Goal: Communication & Community: Share content

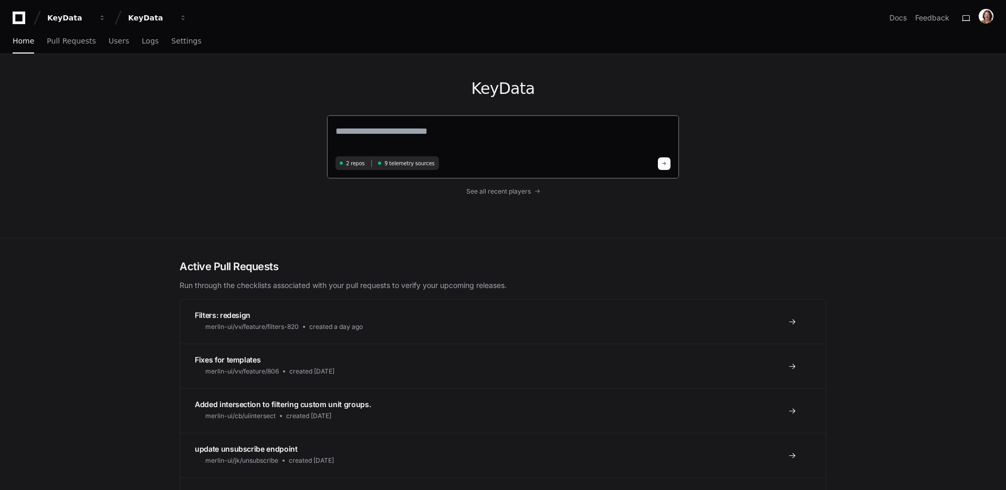
click at [507, 137] on textarea at bounding box center [502, 138] width 335 height 29
click at [109, 43] on span "Users" at bounding box center [119, 41] width 20 height 6
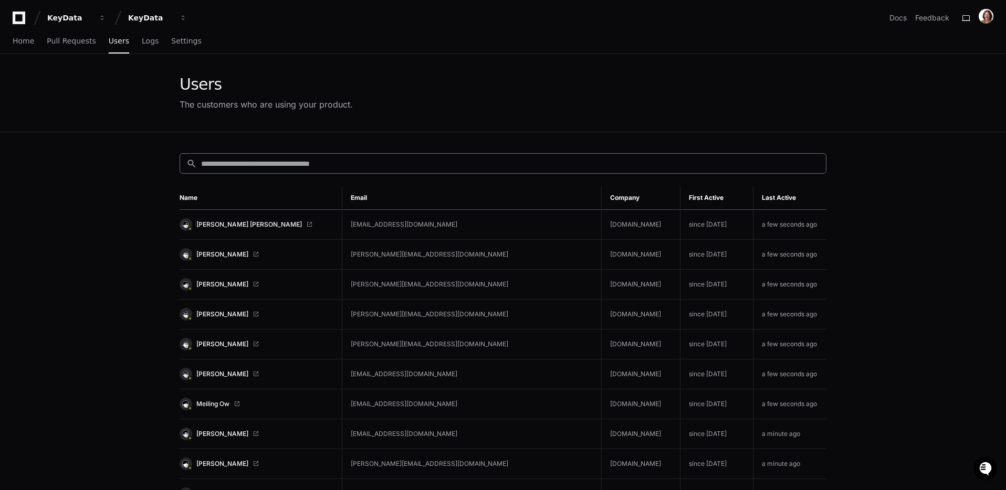
click at [467, 166] on input at bounding box center [510, 164] width 618 height 10
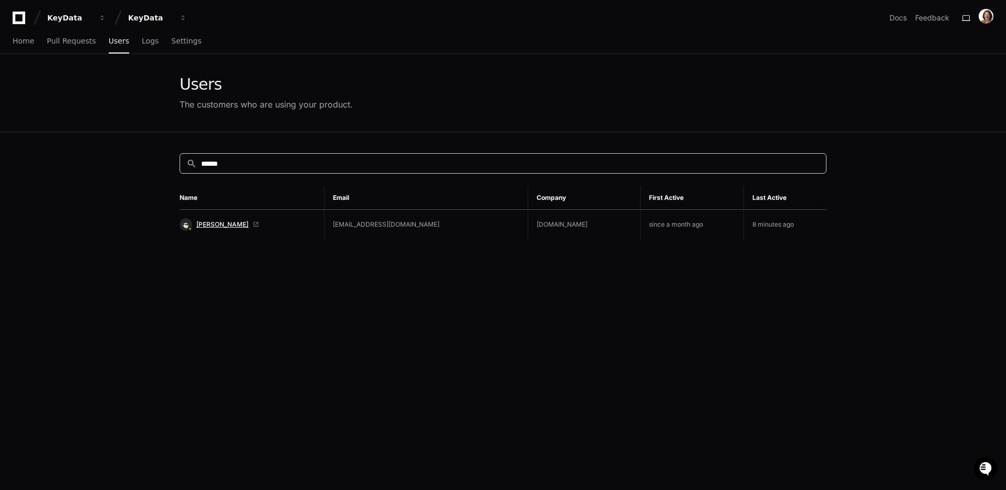
type input "******"
click at [227, 224] on span "[PERSON_NAME]" at bounding box center [222, 224] width 52 height 8
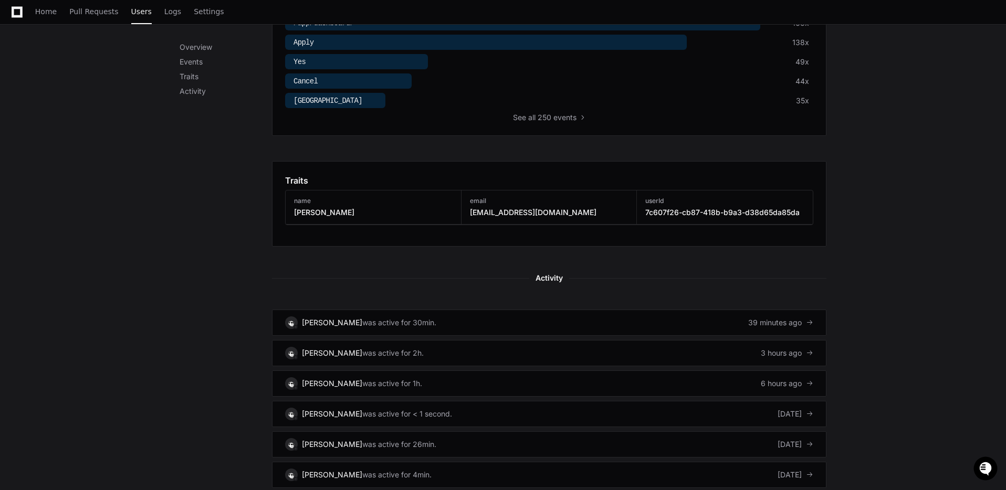
scroll to position [446, 0]
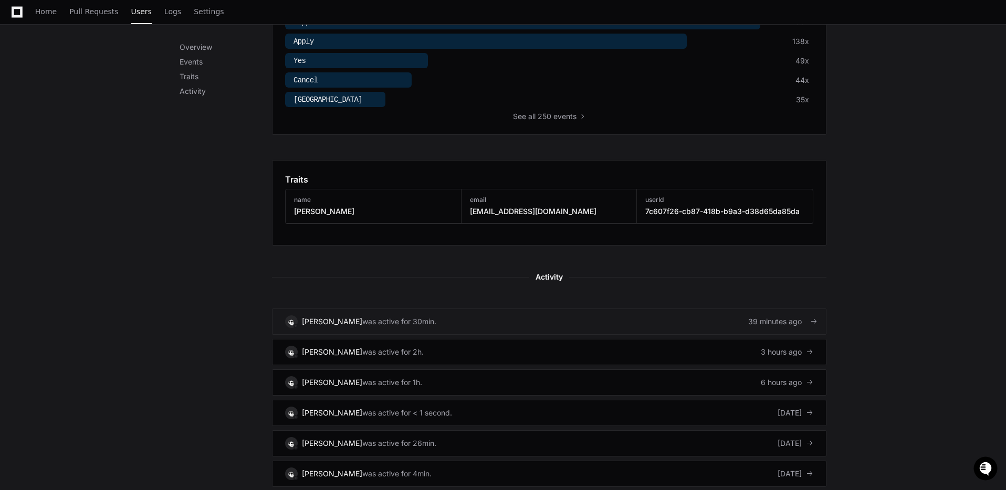
click at [410, 321] on div "was active for 30min." at bounding box center [399, 321] width 74 height 10
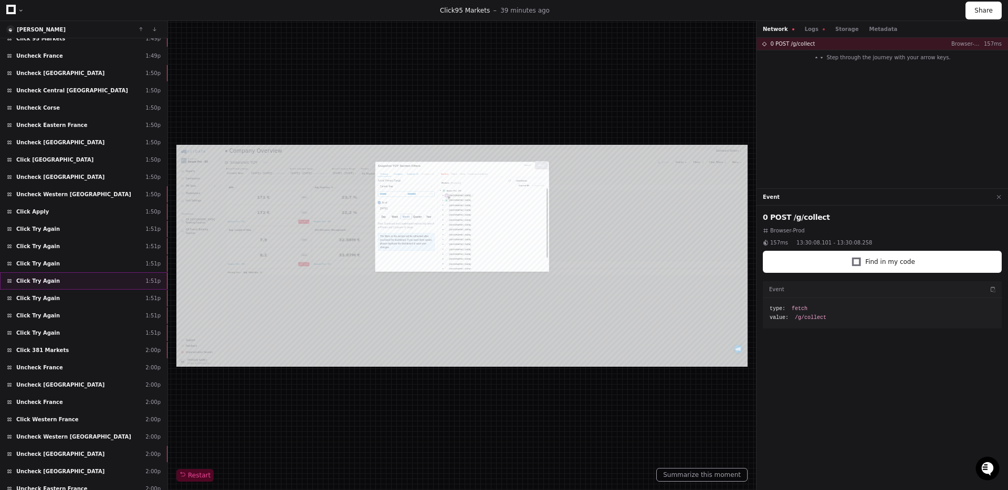
scroll to position [1175, 0]
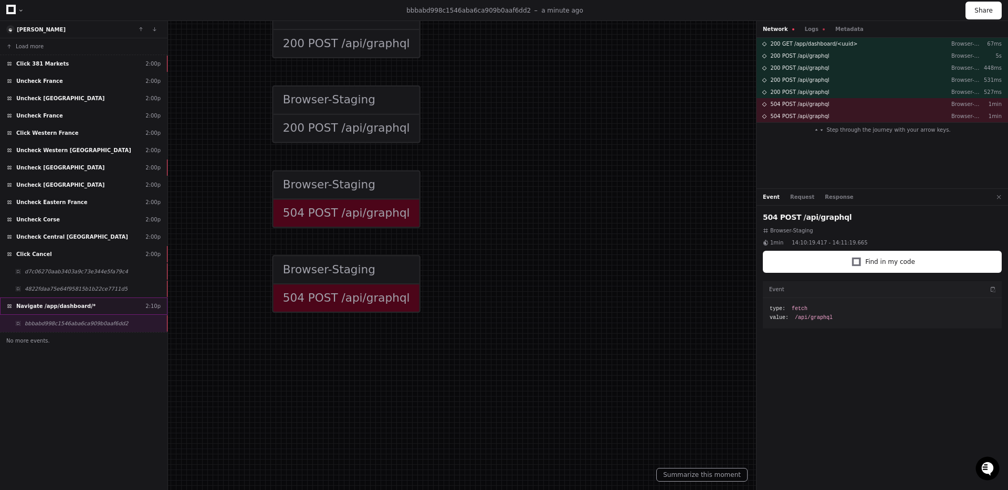
click at [76, 304] on span "Navigate /app/dashboard/*" at bounding box center [55, 306] width 79 height 8
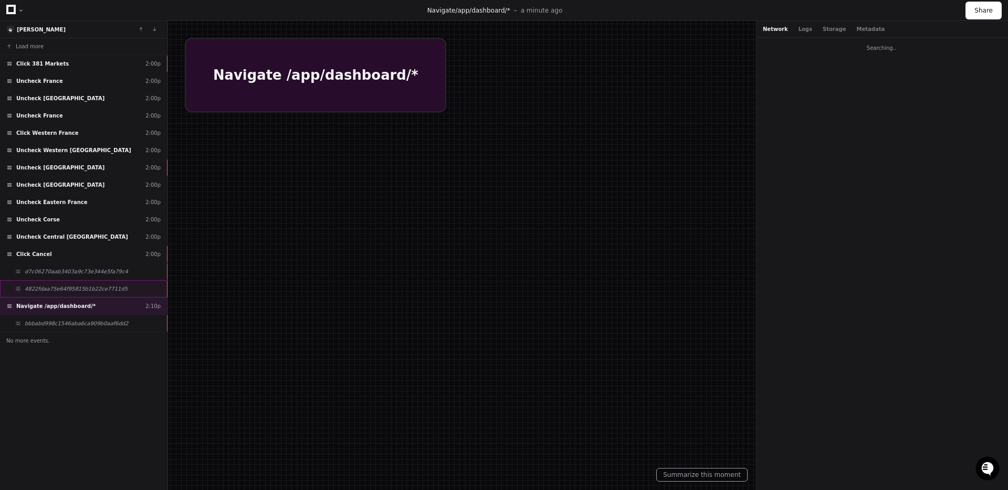
click at [118, 303] on div "Navigate /app/dashboard/* 2:10p" at bounding box center [83, 306] width 167 height 17
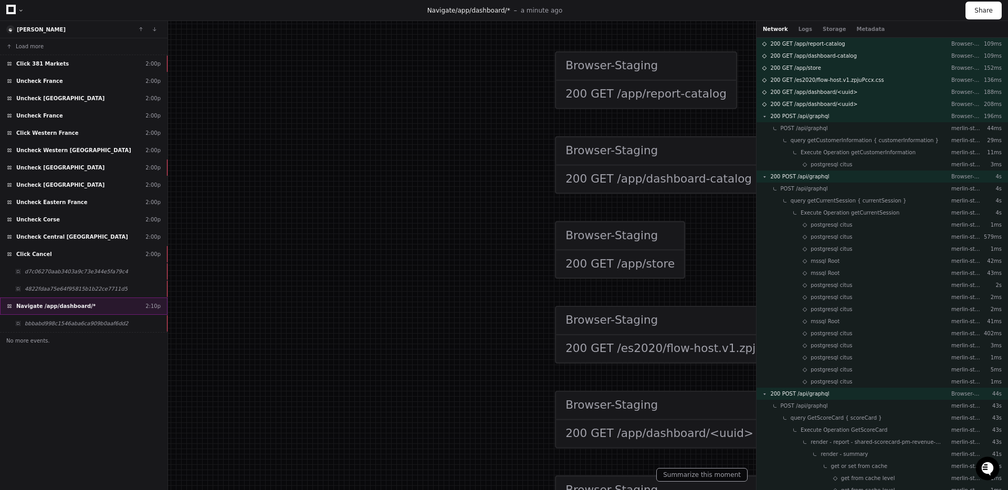
click at [107, 303] on div "Navigate /app/dashboard/* 2:10p" at bounding box center [83, 306] width 167 height 17
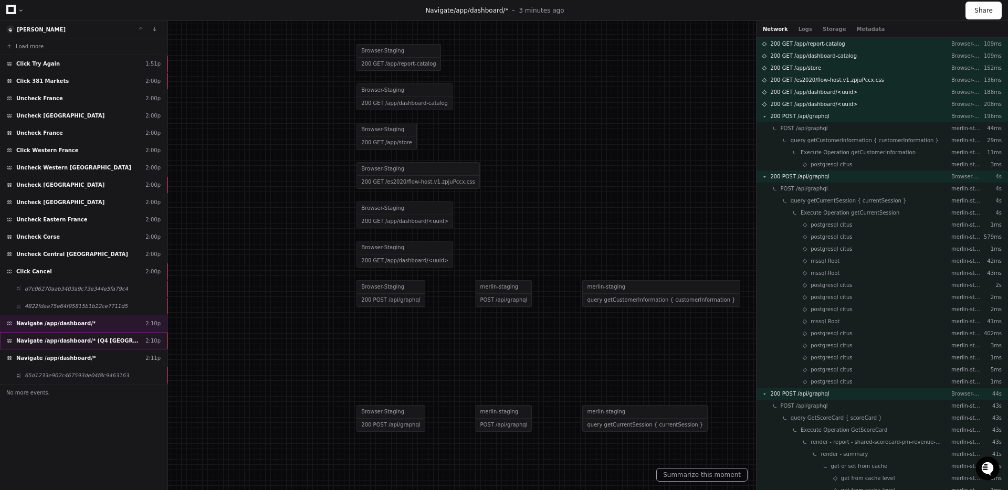
click at [82, 342] on span "Navigate /app/dashboard/* (Q4 Croatia Booking Sources)" at bounding box center [78, 341] width 125 height 8
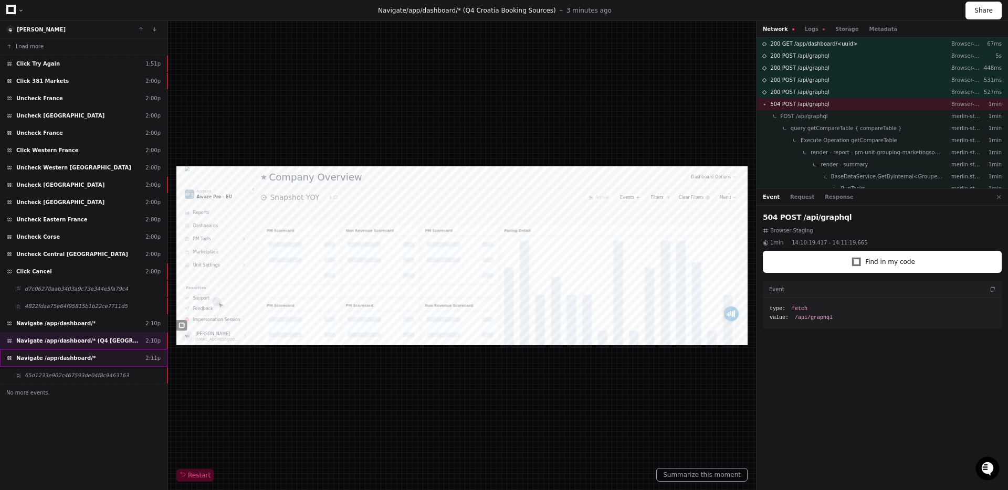
drag, startPoint x: 76, startPoint y: 356, endPoint x: 150, endPoint y: 361, distance: 74.7
click at [76, 356] on span "Navigate /app/dashboard/*" at bounding box center [55, 358] width 79 height 8
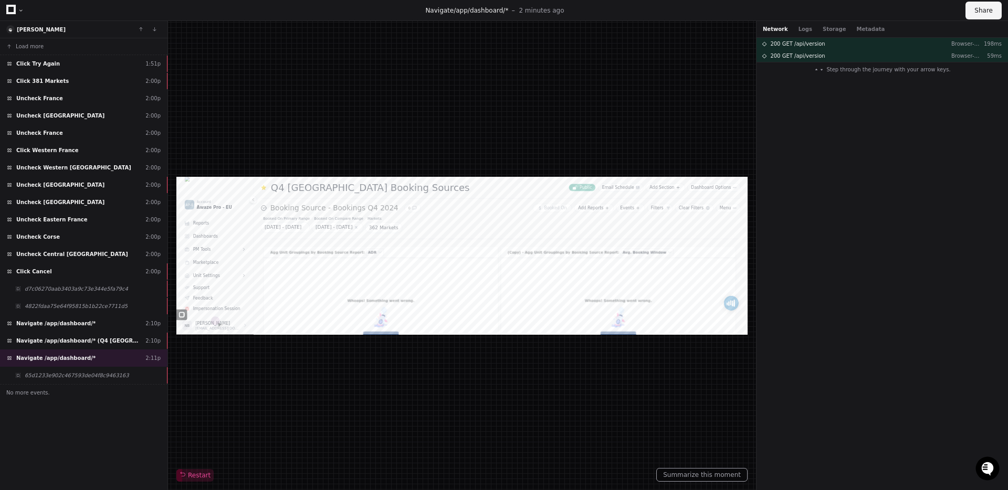
click at [972, 5] on button "Share" at bounding box center [983, 11] width 36 height 18
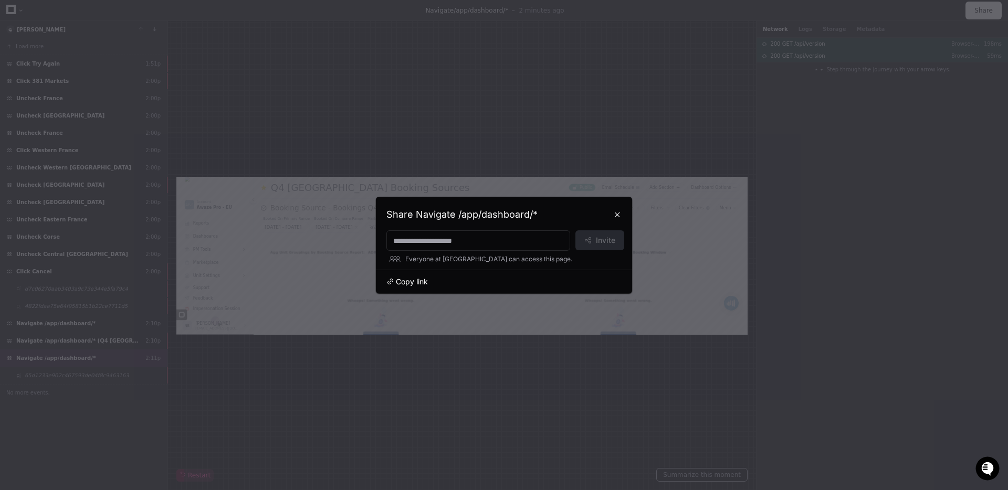
drag, startPoint x: 409, startPoint y: 283, endPoint x: 418, endPoint y: 286, distance: 9.3
click at [409, 283] on span "Copy link" at bounding box center [412, 282] width 32 height 10
drag, startPoint x: 617, startPoint y: 214, endPoint x: 577, endPoint y: 206, distance: 40.7
click at [616, 214] on button at bounding box center [617, 214] width 17 height 17
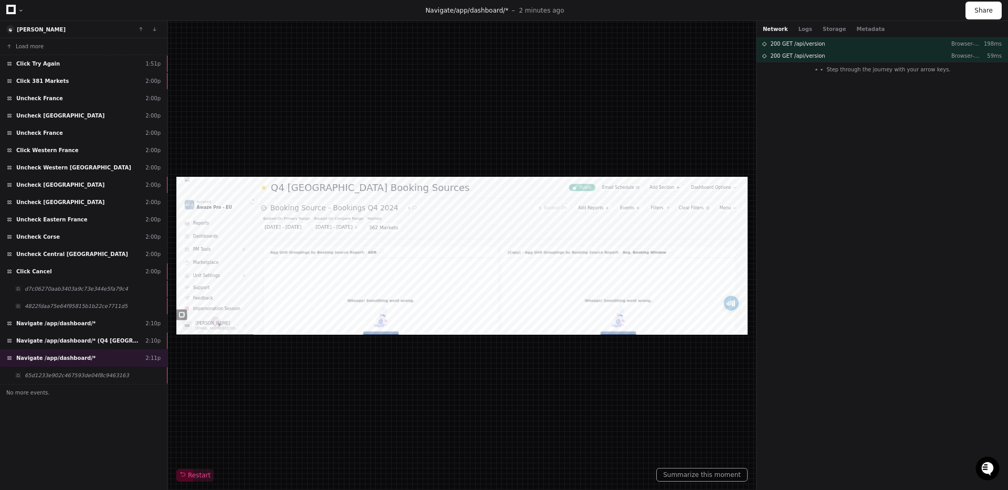
click at [14, 10] on icon at bounding box center [10, 9] width 9 height 9
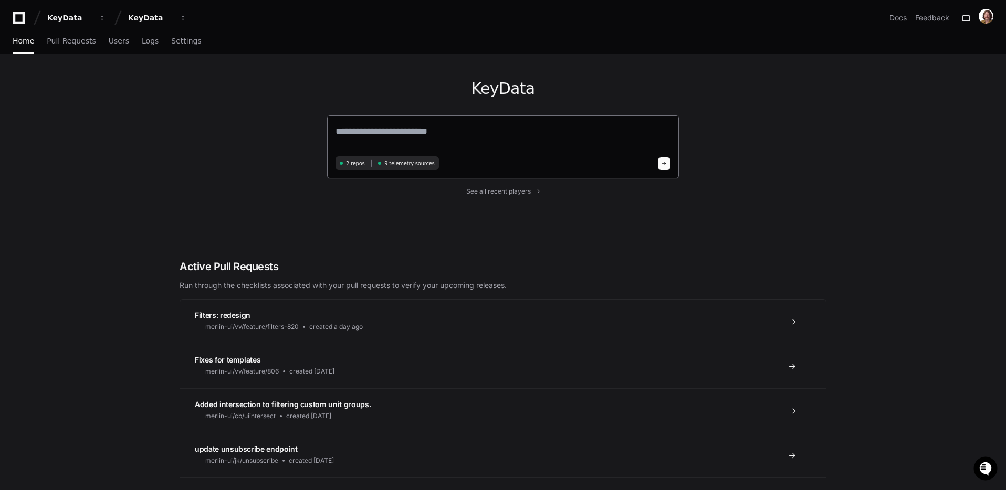
click at [519, 127] on textarea at bounding box center [502, 138] width 335 height 29
paste textarea "**********"
type textarea "**********"
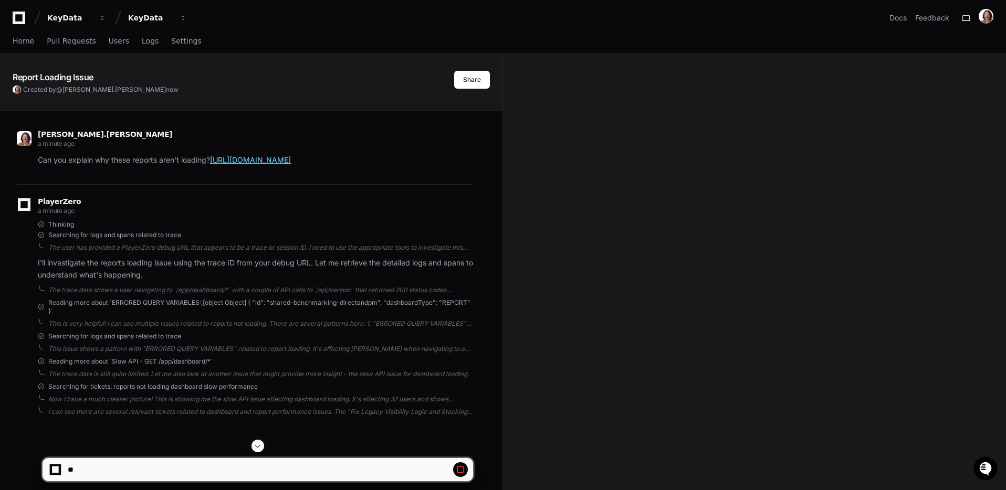
click at [279, 155] on link "https://go.playerzero.app/debug/84fdaa9895ad4bdaa3d9103422310454" at bounding box center [250, 159] width 81 height 9
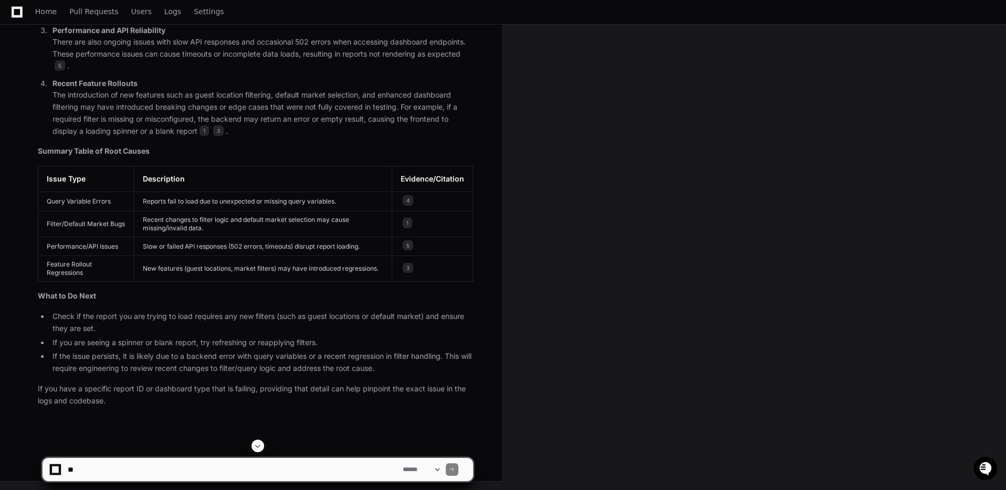
scroll to position [716, 0]
click at [319, 467] on textarea at bounding box center [233, 469] width 335 height 23
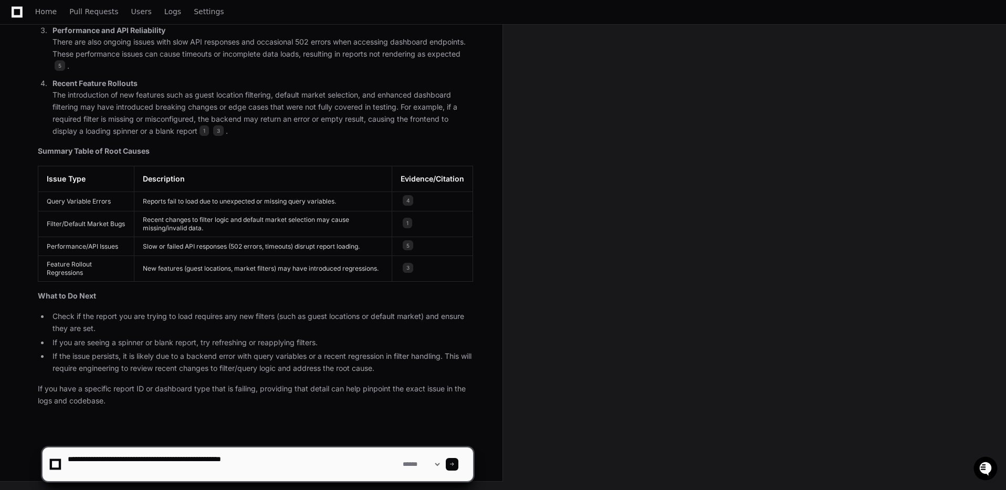
paste textarea "**********"
type textarea "**********"
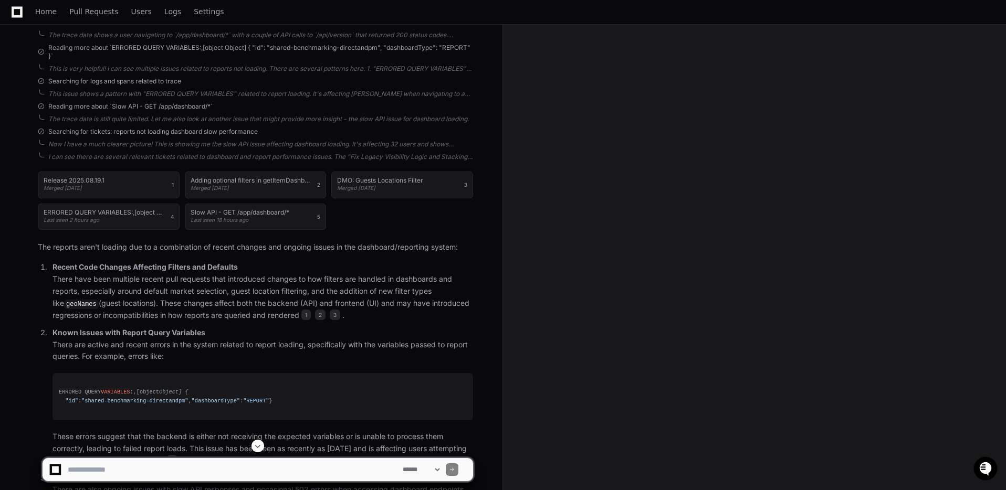
scroll to position [0, 0]
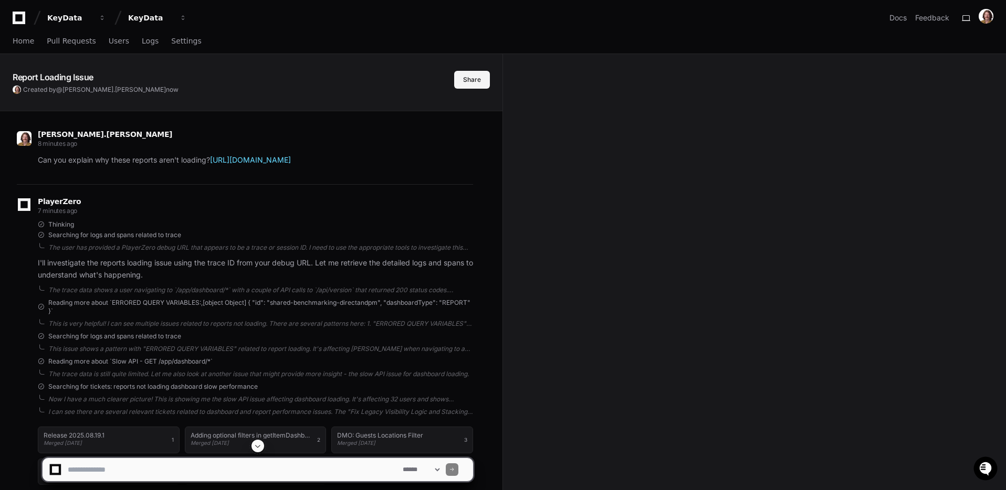
click at [480, 82] on button "Share" at bounding box center [472, 80] width 36 height 18
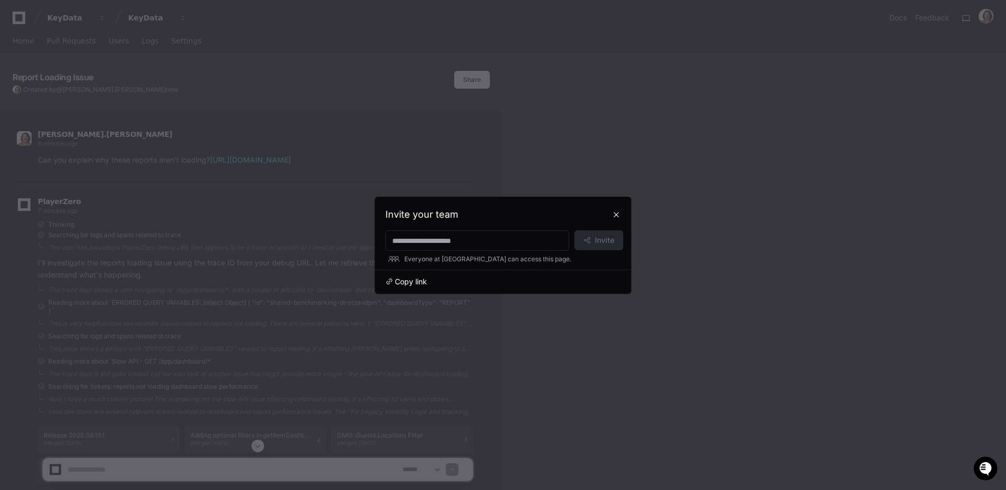
click at [404, 280] on span "Copy link" at bounding box center [411, 282] width 32 height 10
